Goal: Complete application form: Complete application form

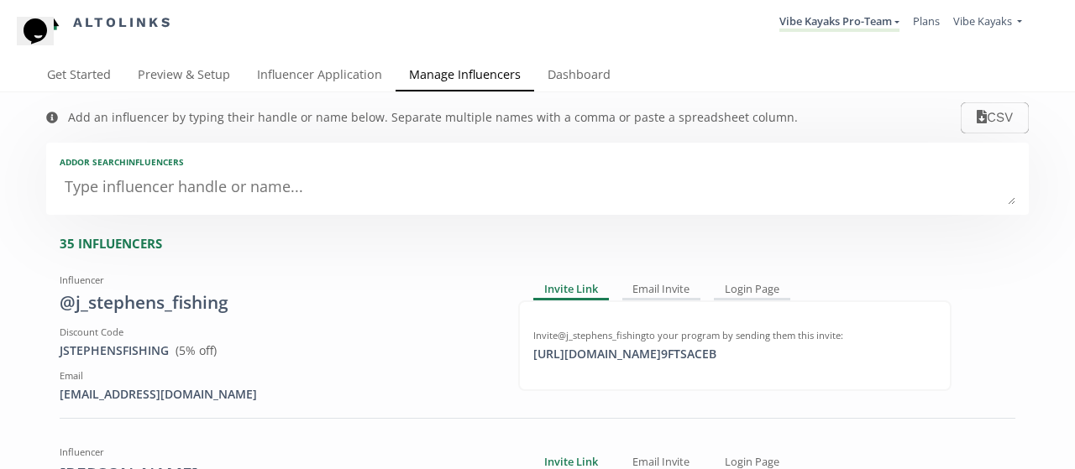
click at [315, 78] on link "Influencer Application" at bounding box center [320, 77] width 152 height 34
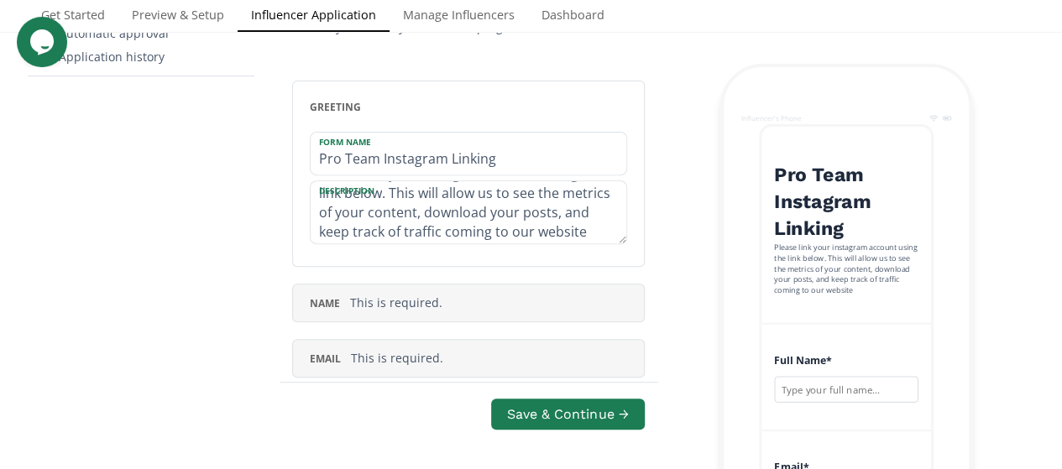
scroll to position [57, 0]
click at [566, 309] on div "name This is required." at bounding box center [468, 303] width 353 height 39
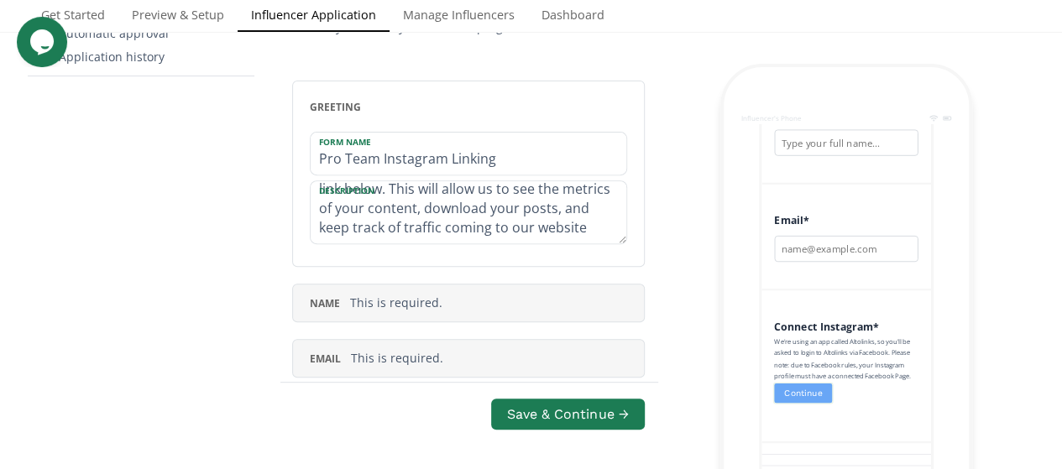
scroll to position [370, 0]
click at [375, 303] on span "This is required." at bounding box center [396, 303] width 92 height 16
click at [352, 298] on span "This is required." at bounding box center [396, 303] width 92 height 16
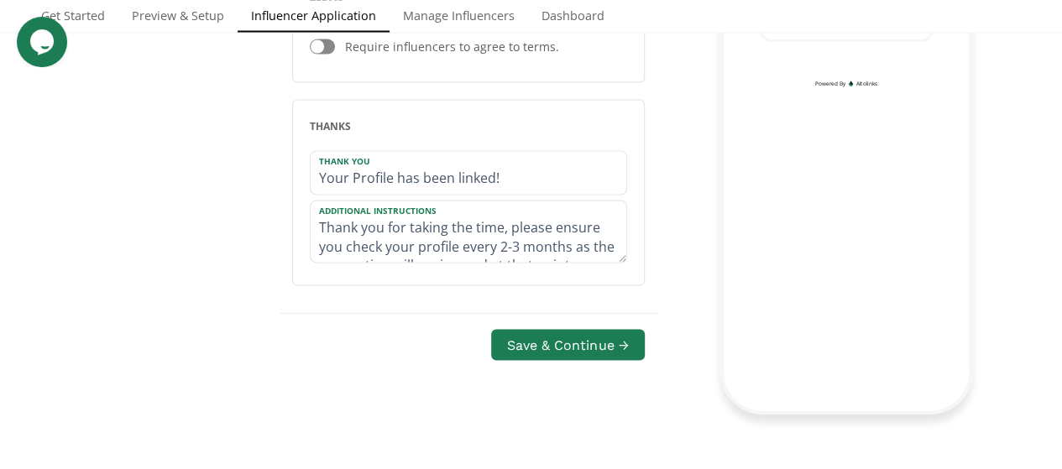
scroll to position [38, 0]
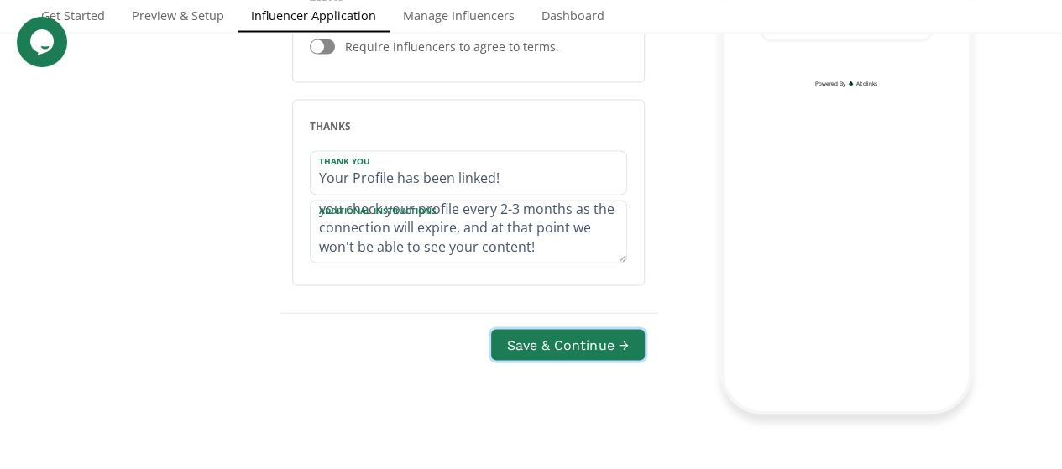
click at [553, 333] on button "Save & Continue →" at bounding box center [567, 345] width 153 height 31
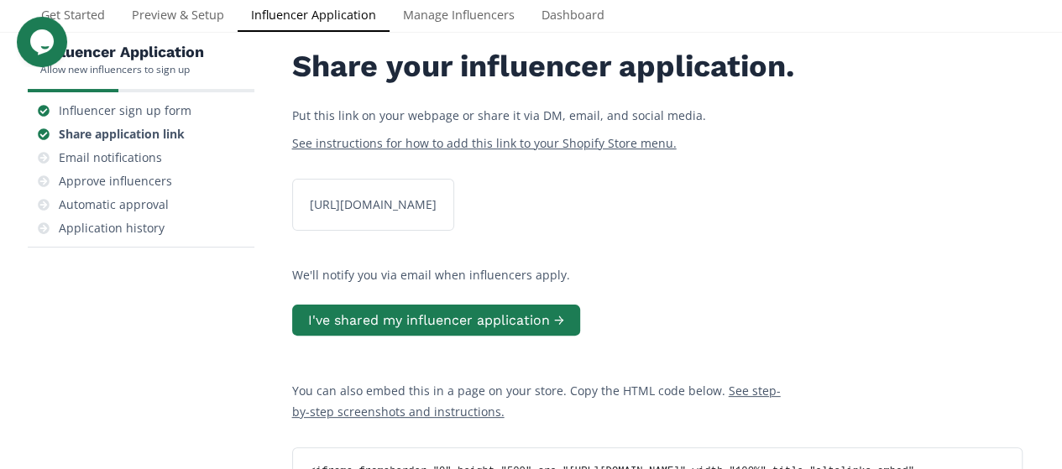
scroll to position [66, 0]
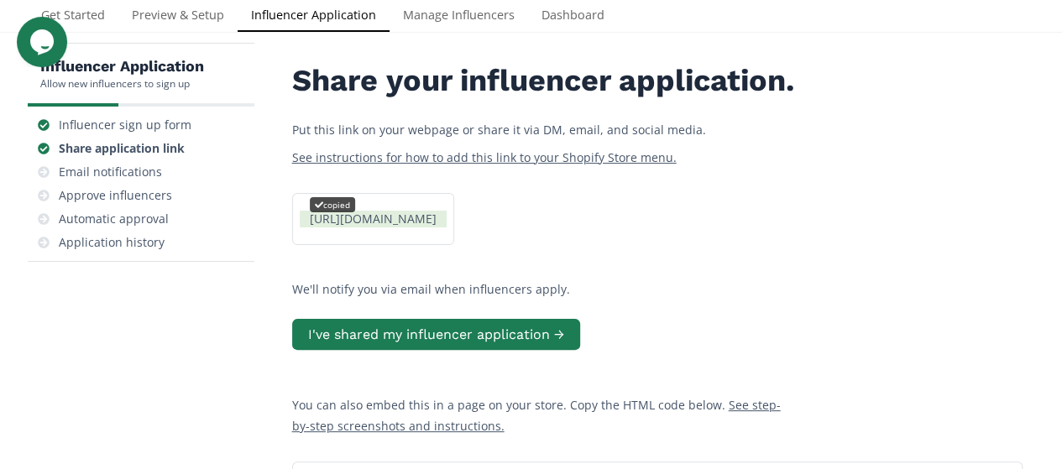
click at [447, 228] on div "https://app.altolinks.com/apply/QGHWVETD copied" at bounding box center [373, 219] width 147 height 17
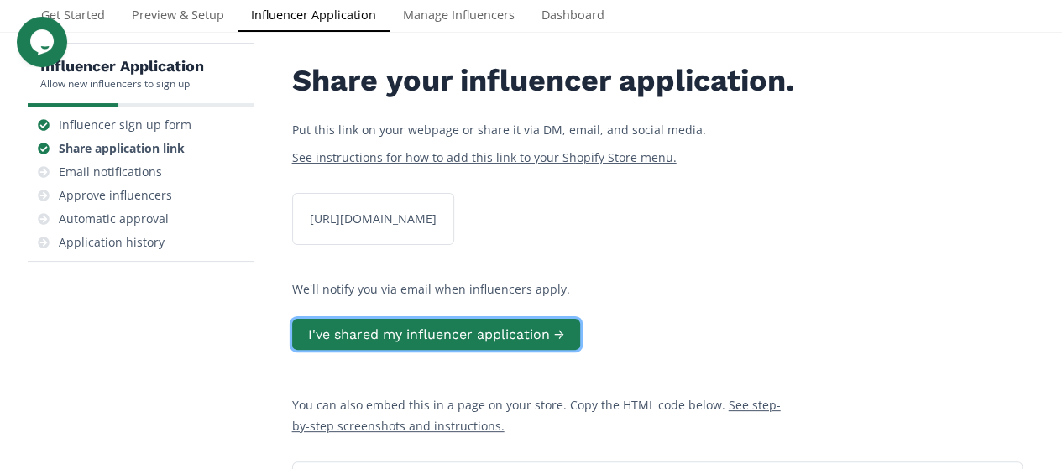
click at [531, 350] on button "I've shared my influencer application →" at bounding box center [436, 334] width 288 height 31
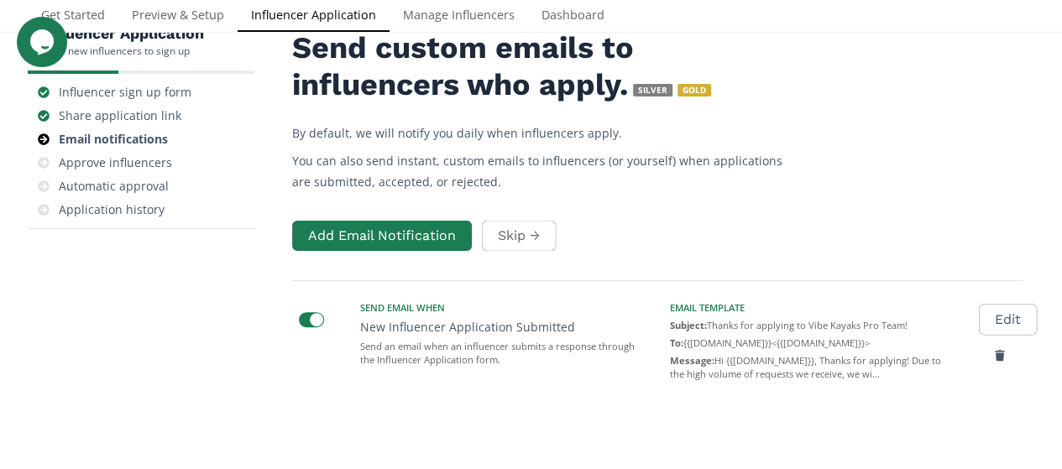
scroll to position [66, 0]
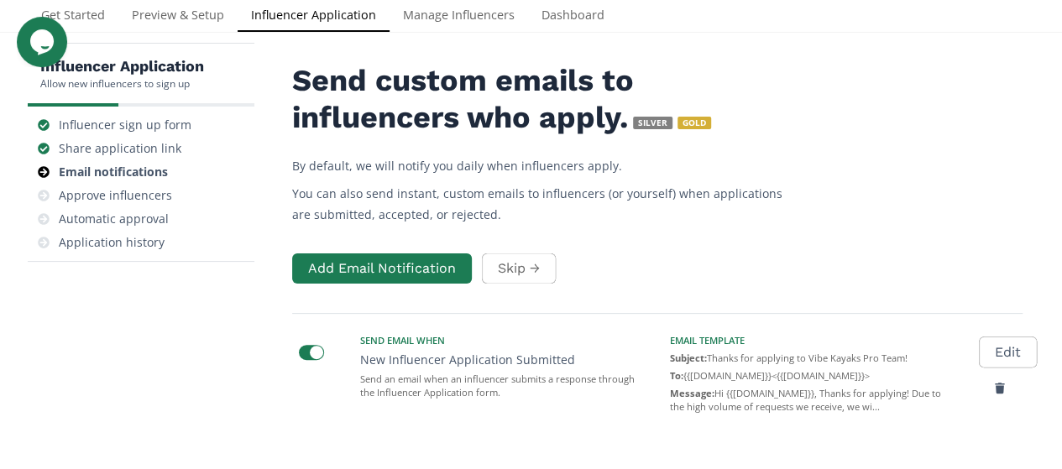
click at [521, 267] on button "Skip →" at bounding box center [519, 269] width 74 height 31
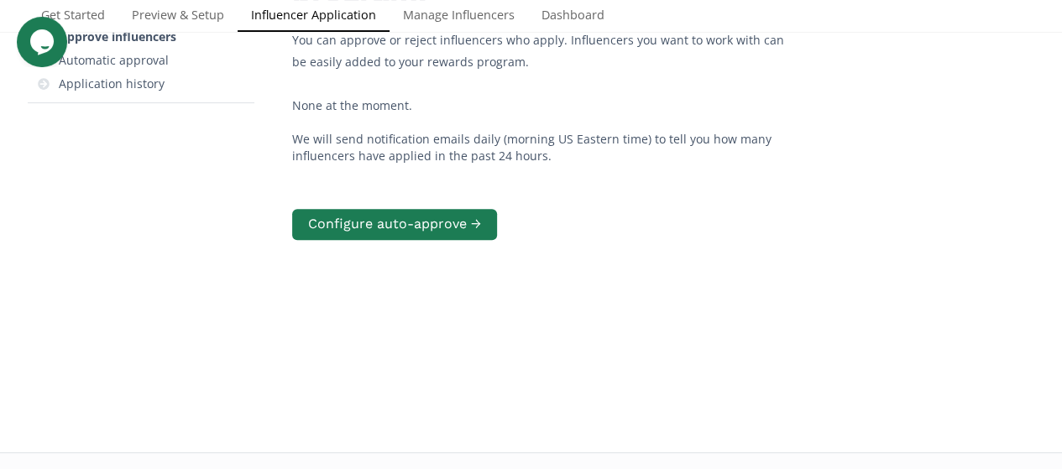
scroll to position [234, 0]
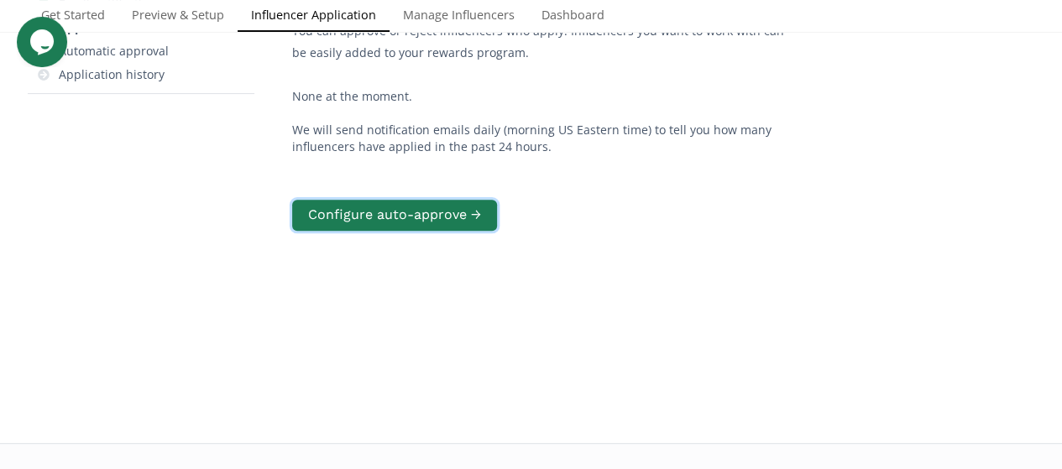
click at [462, 223] on button "Configure auto-approve →" at bounding box center [394, 215] width 205 height 31
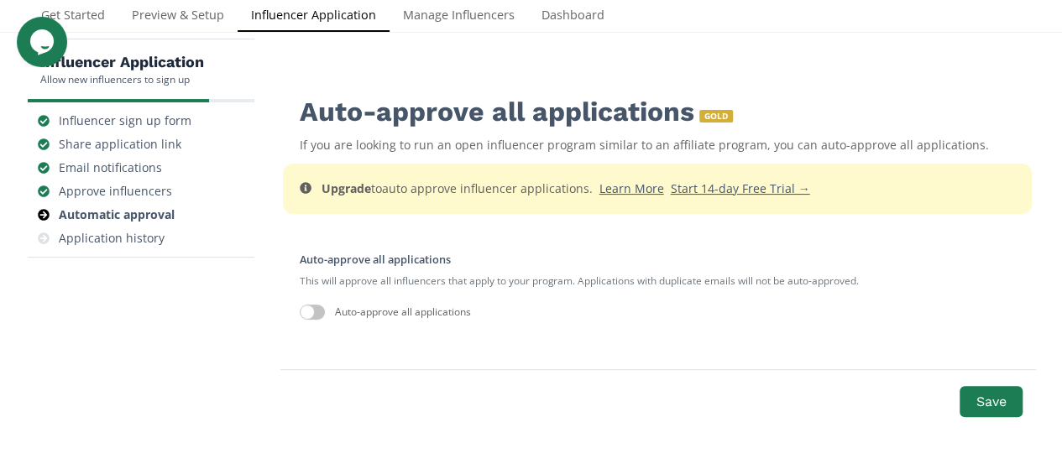
scroll to position [66, 0]
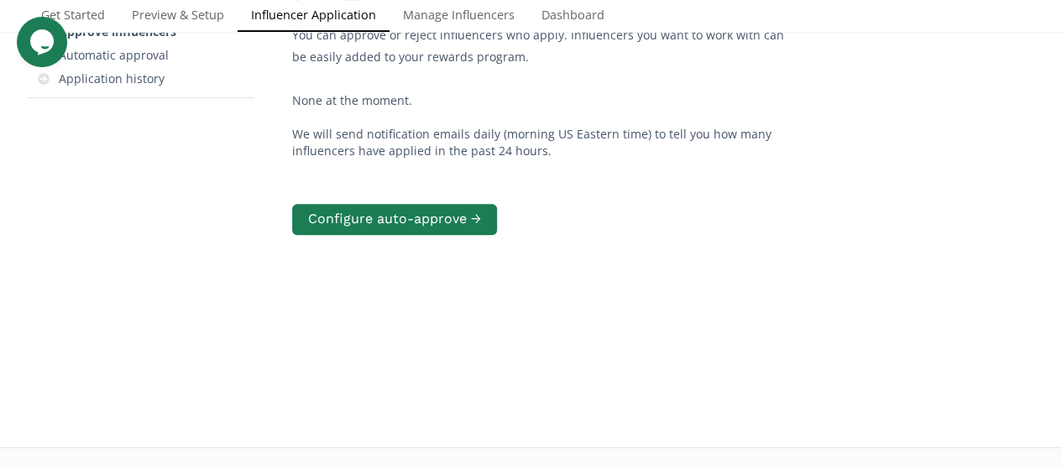
scroll to position [234, 0]
